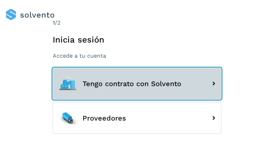
click at [137, 83] on span "Tengo contrato con Solvento" at bounding box center [131, 84] width 99 height 8
click at [137, 77] on button "Tengo contrato con Solvento" at bounding box center [137, 84] width 169 height 32
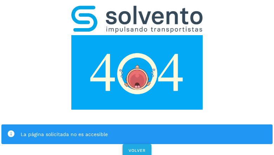
click at [137, 148] on span "VOLVER" at bounding box center [137, 150] width 18 height 5
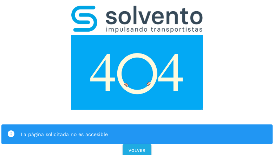
click at [137, 77] on div "La página solicitada no es accesible VOLVER" at bounding box center [137, 79] width 274 height 158
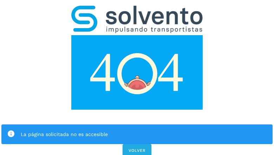
click at [137, 124] on div "La página solicitada no es accesible" at bounding box center [136, 134] width 271 height 20
click at [137, 35] on img at bounding box center [136, 72] width 131 height 74
click at [137, 9] on img at bounding box center [136, 19] width 131 height 27
click at [137, 35] on img at bounding box center [136, 72] width 131 height 74
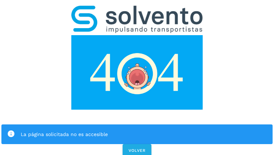
click at [137, 130] on div "La página solicitada no es accesible" at bounding box center [144, 134] width 246 height 8
click at [11, 130] on icon at bounding box center [11, 134] width 8 height 8
click at [144, 130] on div "La página solicitada no es accesible" at bounding box center [144, 134] width 246 height 8
click at [137, 148] on span "VOLVER" at bounding box center [137, 150] width 18 height 5
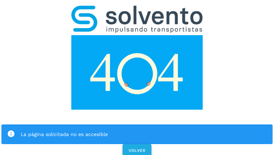
click at [137, 148] on span "VOLVER" at bounding box center [137, 150] width 18 height 5
click at [137, 77] on div "La página solicitada no es accesible VOLVER" at bounding box center [137, 79] width 274 height 158
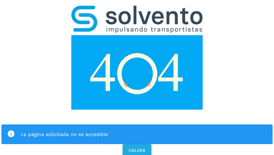
click at [137, 77] on div "La página solicitada no es accesible VOLVER" at bounding box center [137, 79] width 274 height 158
click at [137, 124] on div "La página solicitada no es accesible" at bounding box center [136, 134] width 271 height 20
click at [137, 35] on img at bounding box center [136, 72] width 131 height 74
click at [137, 9] on img at bounding box center [136, 19] width 131 height 27
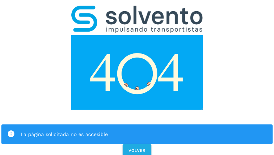
click at [137, 35] on img at bounding box center [136, 72] width 131 height 74
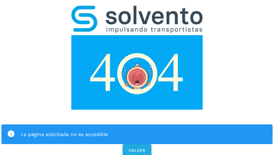
click at [137, 130] on div "La página solicitada no es accesible" at bounding box center [144, 134] width 246 height 8
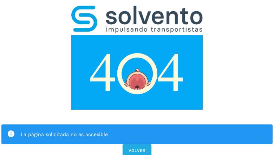
click at [137, 130] on div "La página solicitada no es accesible" at bounding box center [144, 134] width 246 height 8
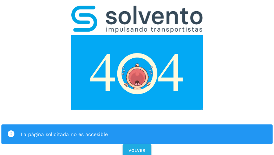
click at [11, 130] on icon at bounding box center [11, 134] width 8 height 8
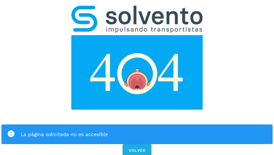
click at [144, 130] on div "La página solicitada no es accesible" at bounding box center [144, 134] width 246 height 8
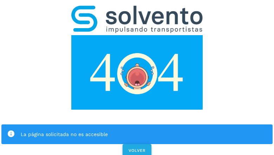
click at [137, 148] on span "VOLVER" at bounding box center [137, 150] width 18 height 5
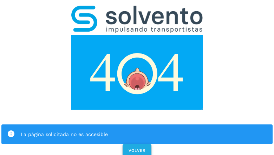
click at [137, 148] on span "VOLVER" at bounding box center [137, 150] width 18 height 5
click at [137, 77] on div "La página solicitada no es accesible VOLVER" at bounding box center [137, 79] width 274 height 158
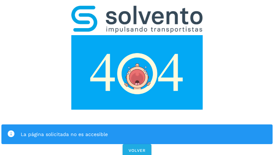
click at [137, 77] on div "La página solicitada no es accesible VOLVER" at bounding box center [137, 79] width 274 height 158
click at [137, 124] on div "La página solicitada no es accesible" at bounding box center [136, 134] width 271 height 20
click at [137, 35] on img at bounding box center [136, 72] width 131 height 74
click at [137, 9] on img at bounding box center [136, 19] width 131 height 27
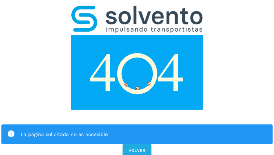
click at [137, 35] on img at bounding box center [136, 72] width 131 height 74
click at [137, 130] on div "La página solicitada no es accesible" at bounding box center [144, 134] width 246 height 8
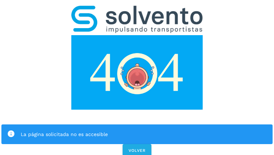
click at [137, 130] on div "La página solicitada no es accesible" at bounding box center [144, 134] width 246 height 8
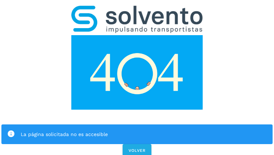
click at [11, 130] on icon at bounding box center [11, 134] width 8 height 8
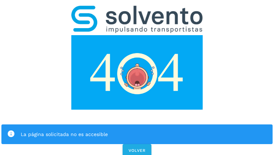
click at [144, 130] on div "La página solicitada no es accesible" at bounding box center [144, 134] width 246 height 8
click at [137, 148] on span "VOLVER" at bounding box center [137, 150] width 18 height 5
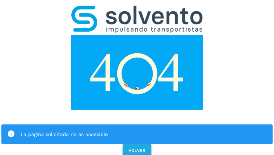
click at [137, 77] on div "La página solicitada no es accesible VOLVER" at bounding box center [137, 79] width 274 height 158
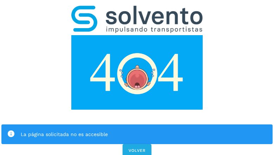
click at [137, 77] on div "La página solicitada no es accesible VOLVER" at bounding box center [137, 79] width 274 height 158
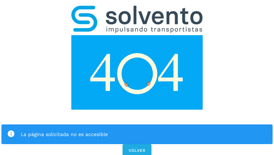
click at [137, 77] on div "La página solicitada no es accesible VOLVER" at bounding box center [137, 79] width 274 height 158
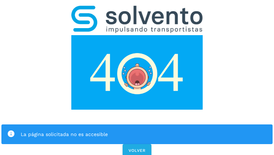
click at [137, 124] on div "La página solicitada no es accesible" at bounding box center [136, 134] width 271 height 20
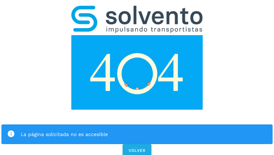
click at [137, 35] on img at bounding box center [136, 72] width 131 height 74
click at [137, 9] on img at bounding box center [136, 19] width 131 height 27
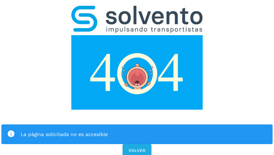
click at [137, 35] on img at bounding box center [136, 72] width 131 height 74
click at [137, 130] on div "La página solicitada no es accesible" at bounding box center [144, 134] width 246 height 8
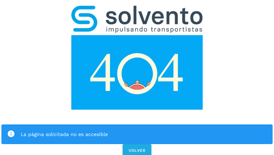
click at [137, 130] on div "La página solicitada no es accesible" at bounding box center [144, 134] width 246 height 8
click at [11, 130] on icon at bounding box center [11, 134] width 8 height 8
click at [144, 130] on div "La página solicitada no es accesible" at bounding box center [144, 134] width 246 height 8
click at [137, 148] on span "VOLVER" at bounding box center [137, 150] width 18 height 5
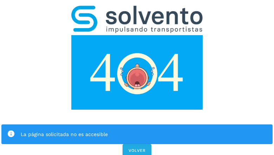
click at [137, 77] on div "La página solicitada no es accesible VOLVER" at bounding box center [137, 79] width 274 height 158
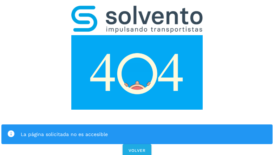
click at [137, 77] on div "La página solicitada no es accesible VOLVER" at bounding box center [137, 79] width 274 height 158
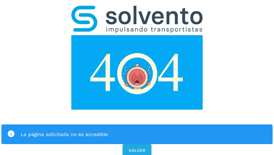
click at [137, 77] on div "La página solicitada no es accesible VOLVER" at bounding box center [137, 79] width 274 height 158
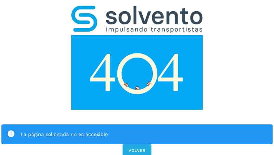
click at [137, 77] on div "La página solicitada no es accesible VOLVER" at bounding box center [137, 79] width 274 height 158
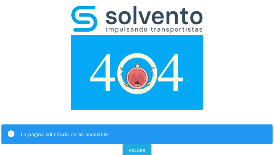
click at [137, 124] on div "La página solicitada no es accesible" at bounding box center [136, 134] width 271 height 20
click at [137, 35] on img at bounding box center [136, 72] width 131 height 74
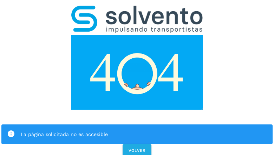
click at [137, 35] on img at bounding box center [136, 72] width 131 height 74
click at [137, 9] on img at bounding box center [136, 19] width 131 height 27
click at [137, 35] on img at bounding box center [136, 72] width 131 height 74
click at [137, 130] on div "La página solicitada no es accesible" at bounding box center [144, 134] width 246 height 8
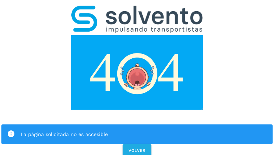
click at [137, 130] on div "La página solicitada no es accesible" at bounding box center [144, 134] width 246 height 8
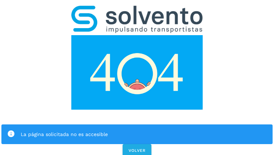
click at [11, 130] on icon at bounding box center [11, 134] width 8 height 8
click at [144, 130] on div "La página solicitada no es accesible" at bounding box center [144, 134] width 246 height 8
click at [137, 148] on span "VOLVER" at bounding box center [137, 150] width 18 height 5
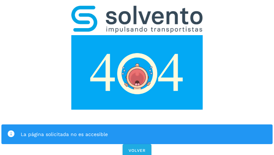
click at [137, 77] on div "La página solicitada no es accesible VOLVER" at bounding box center [137, 79] width 274 height 158
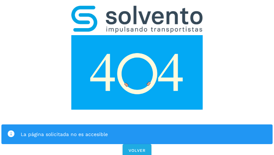
click at [137, 77] on div "La página solicitada no es accesible VOLVER" at bounding box center [137, 79] width 274 height 158
click at [137, 124] on div "La página solicitada no es accesible" at bounding box center [136, 134] width 271 height 20
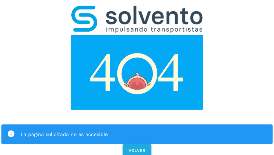
click at [137, 35] on img at bounding box center [136, 72] width 131 height 74
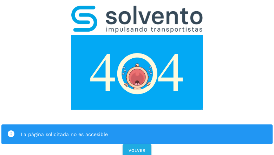
click at [137, 35] on img at bounding box center [136, 72] width 131 height 74
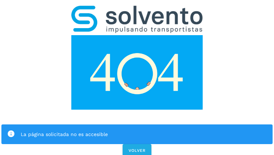
click at [137, 9] on img at bounding box center [136, 19] width 131 height 27
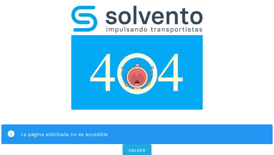
click at [137, 35] on img at bounding box center [136, 72] width 131 height 74
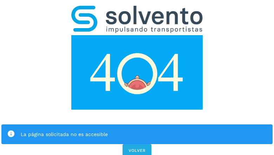
click at [137, 130] on div "La página solicitada no es accesible" at bounding box center [144, 134] width 246 height 8
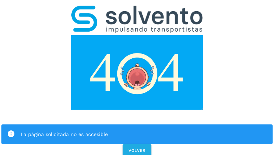
click at [11, 130] on icon at bounding box center [11, 134] width 8 height 8
click at [144, 130] on div "La página solicitada no es accesible" at bounding box center [144, 134] width 246 height 8
click at [137, 148] on span "VOLVER" at bounding box center [137, 150] width 18 height 5
